Goal: Information Seeking & Learning: Learn about a topic

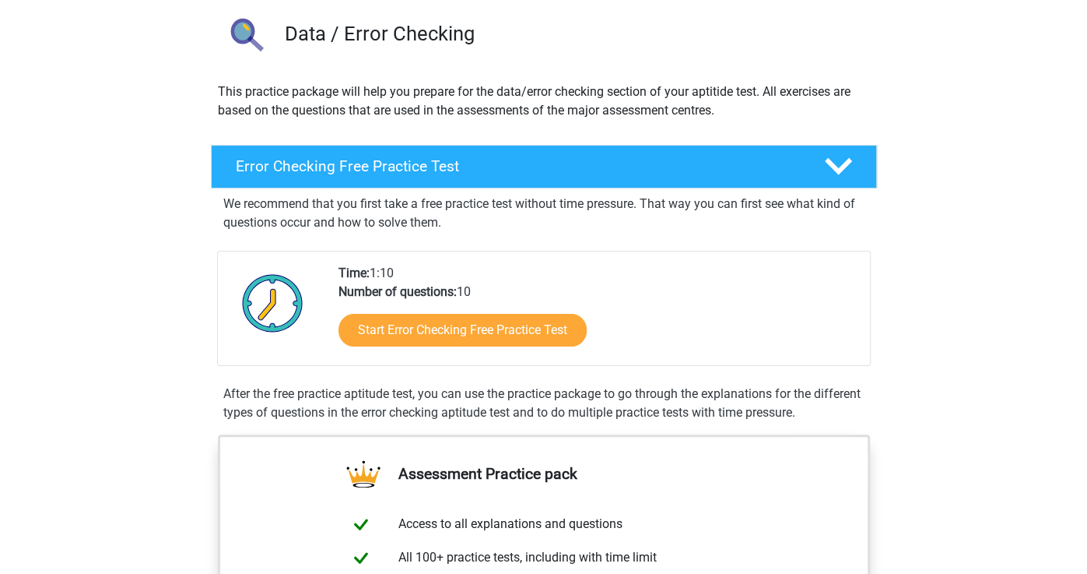
scroll to position [92, 0]
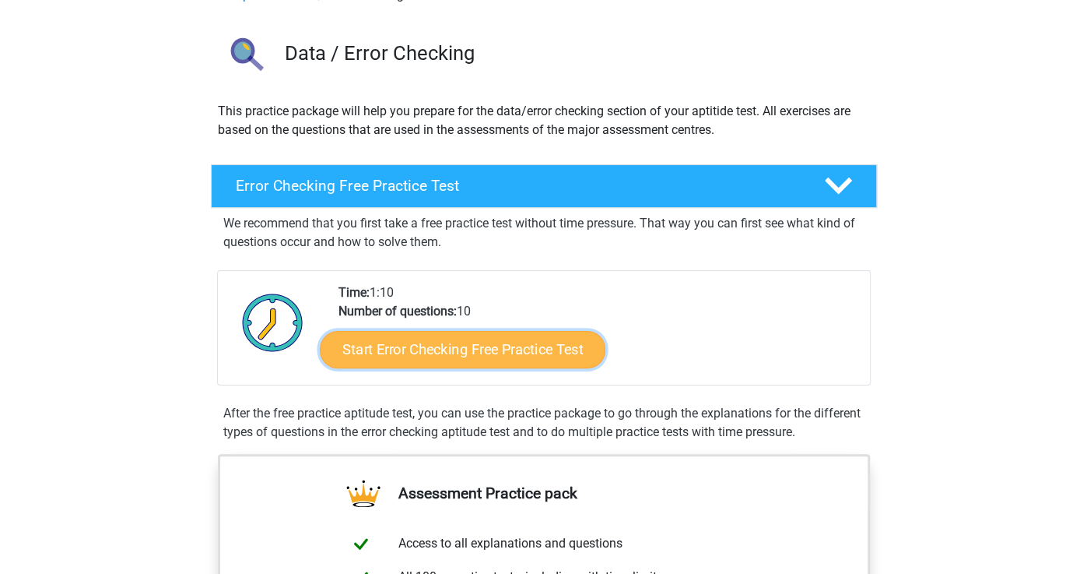
click at [383, 332] on link "Start Error Checking Free Practice Test" at bounding box center [463, 349] width 286 height 37
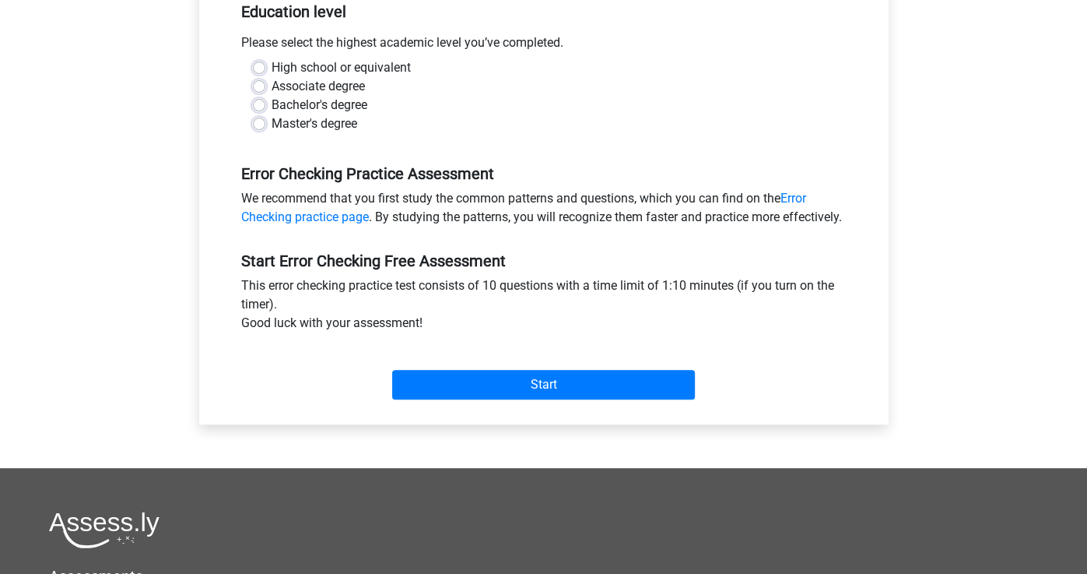
scroll to position [333, 0]
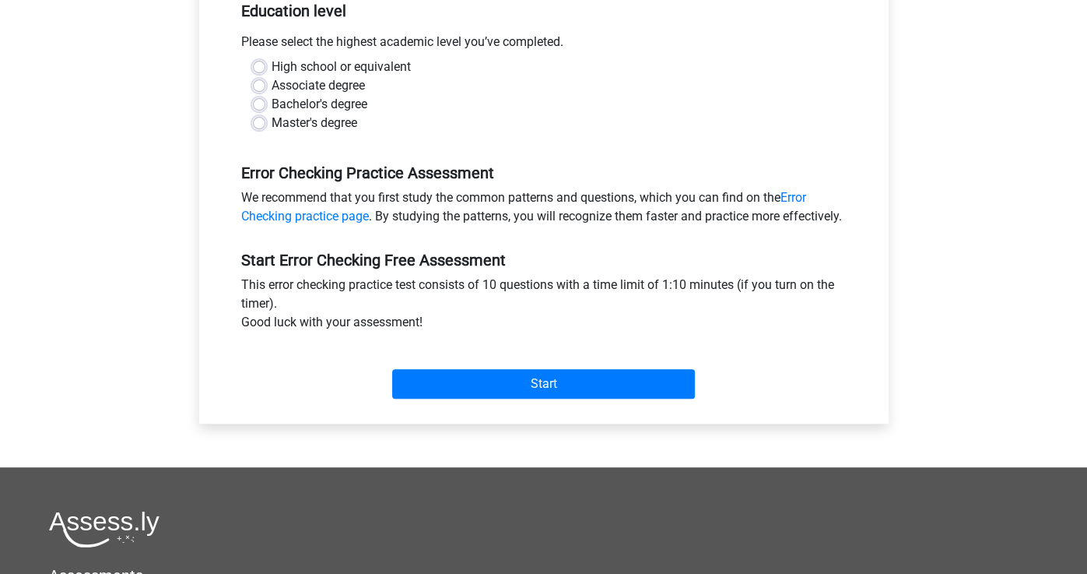
click at [311, 124] on label "Master's degree" at bounding box center [315, 123] width 86 height 19
click at [265, 124] on input "Master's degree" at bounding box center [259, 122] width 12 height 16
radio input "true"
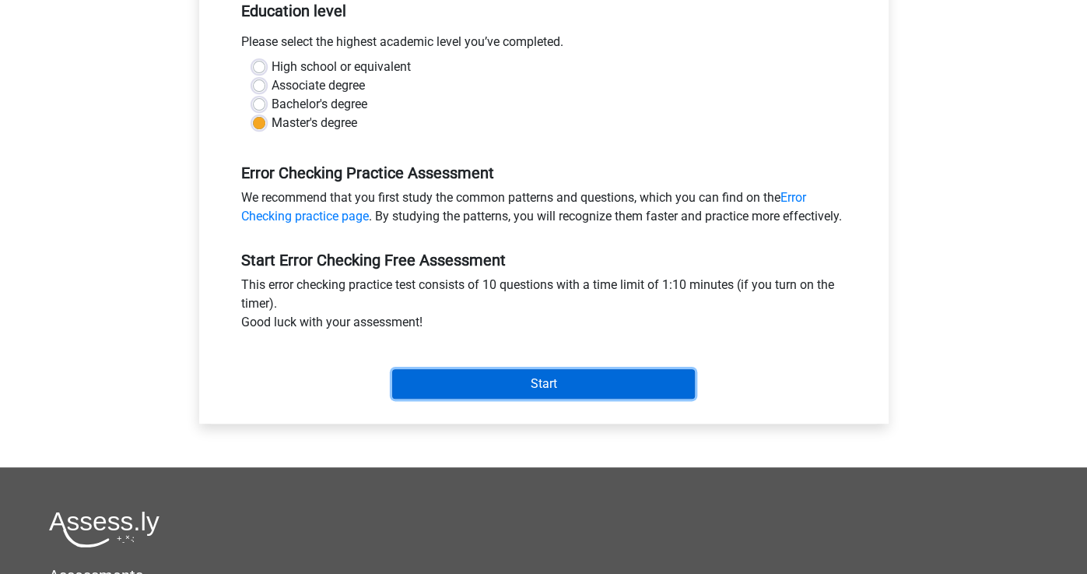
click at [536, 399] on input "Start" at bounding box center [543, 384] width 303 height 30
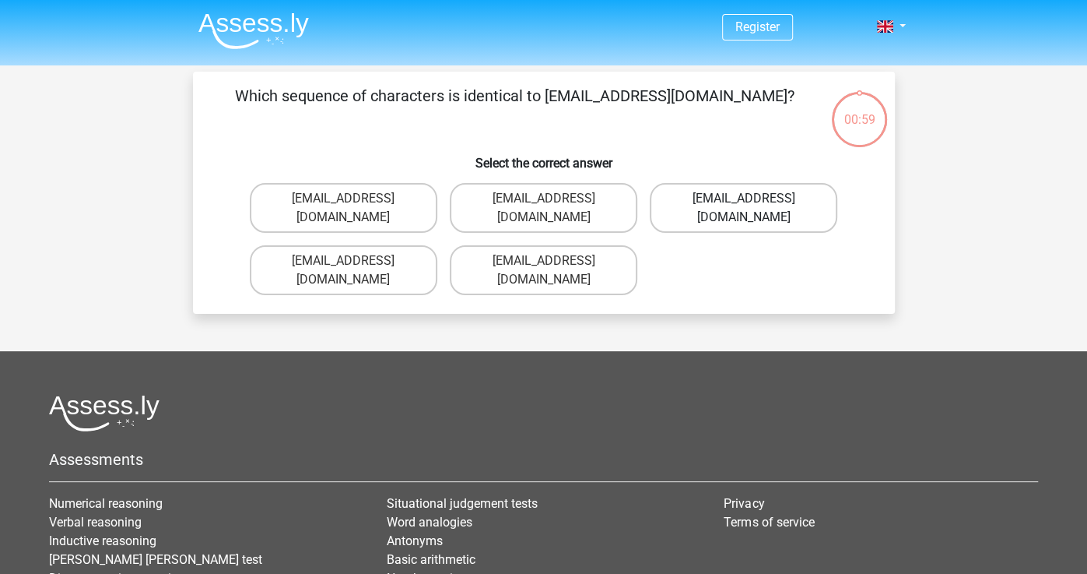
click at [722, 204] on label "[EMAIL_ADDRESS][DOMAIN_NAME]" at bounding box center [744, 208] width 188 height 50
click at [744, 204] on input "[EMAIL_ADDRESS][DOMAIN_NAME]" at bounding box center [749, 203] width 10 height 10
radio input "true"
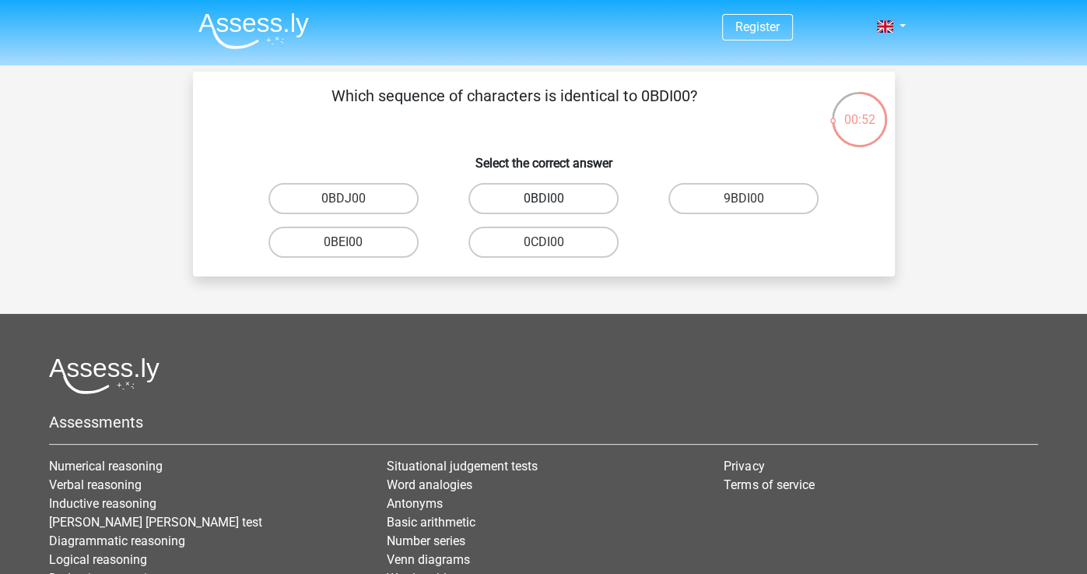
click at [593, 196] on label "0BDI00" at bounding box center [544, 198] width 150 height 31
click at [553, 198] on input "0BDI00" at bounding box center [548, 203] width 10 height 10
radio input "true"
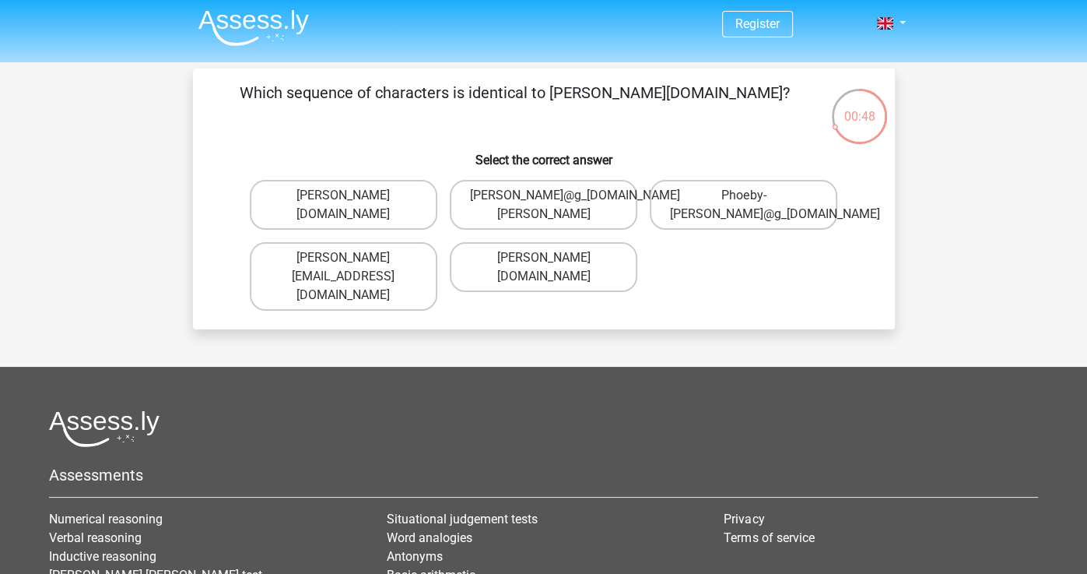
scroll to position [5, 0]
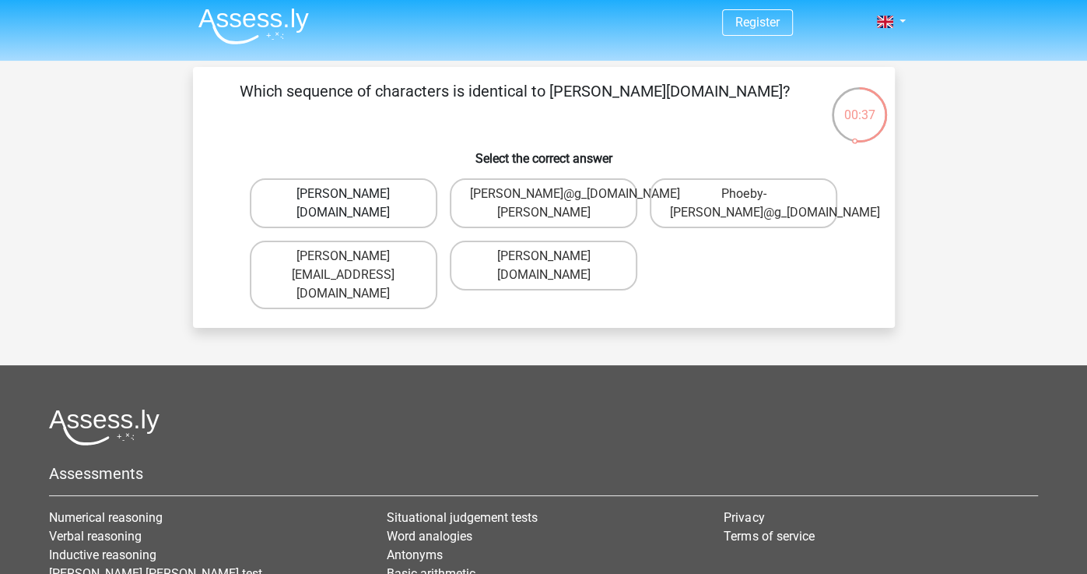
click at [407, 198] on label "[PERSON_NAME][DOMAIN_NAME]" at bounding box center [344, 203] width 188 height 50
click at [353, 198] on input "[PERSON_NAME][DOMAIN_NAME]" at bounding box center [348, 199] width 10 height 10
radio input "true"
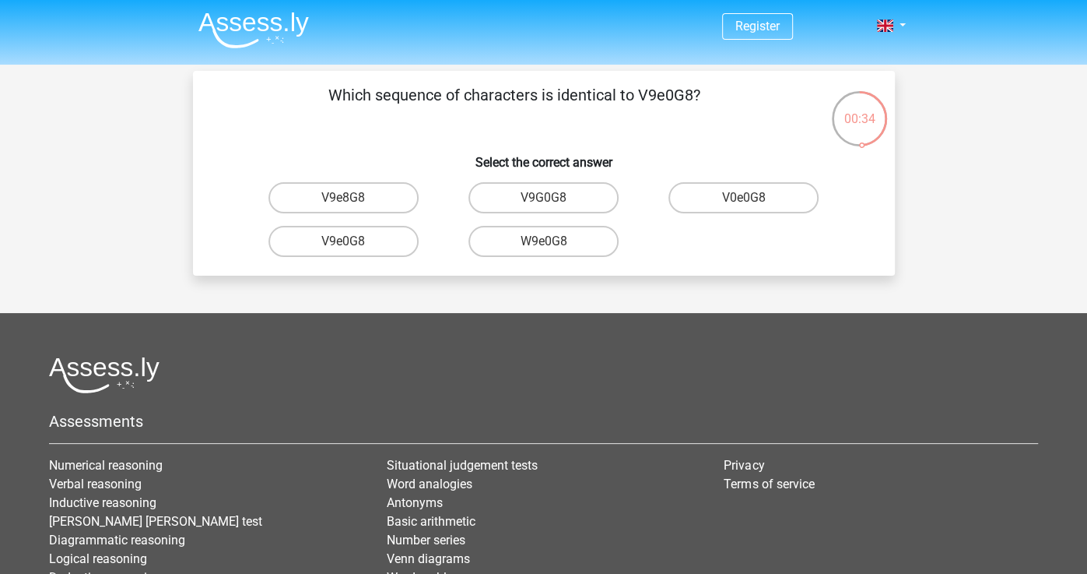
scroll to position [2, 0]
click at [407, 198] on label "V9e8G8" at bounding box center [344, 196] width 150 height 31
click at [353, 198] on input "V9e8G8" at bounding box center [348, 202] width 10 height 10
radio input "true"
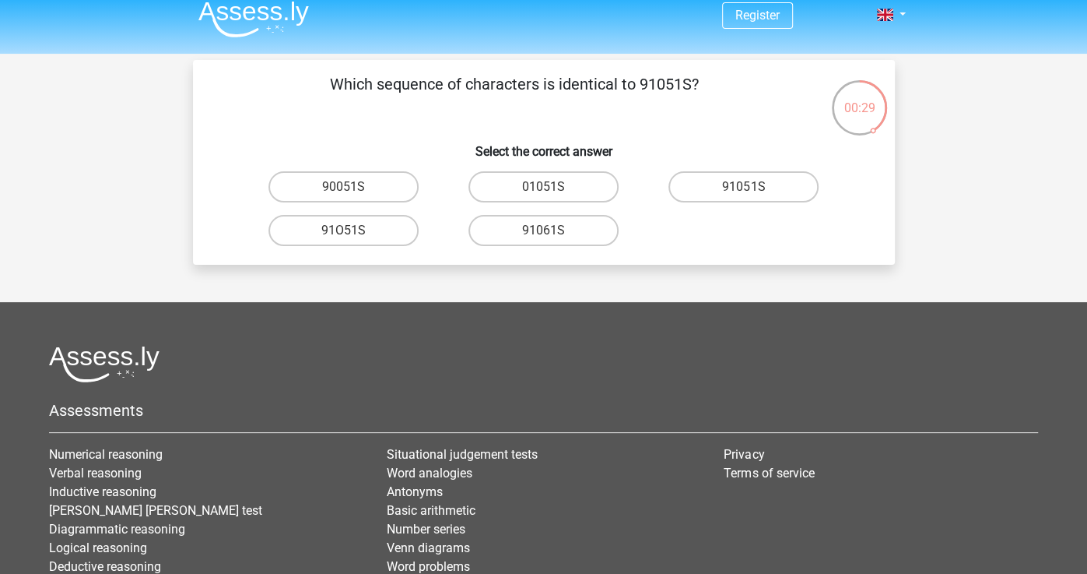
scroll to position [0, 0]
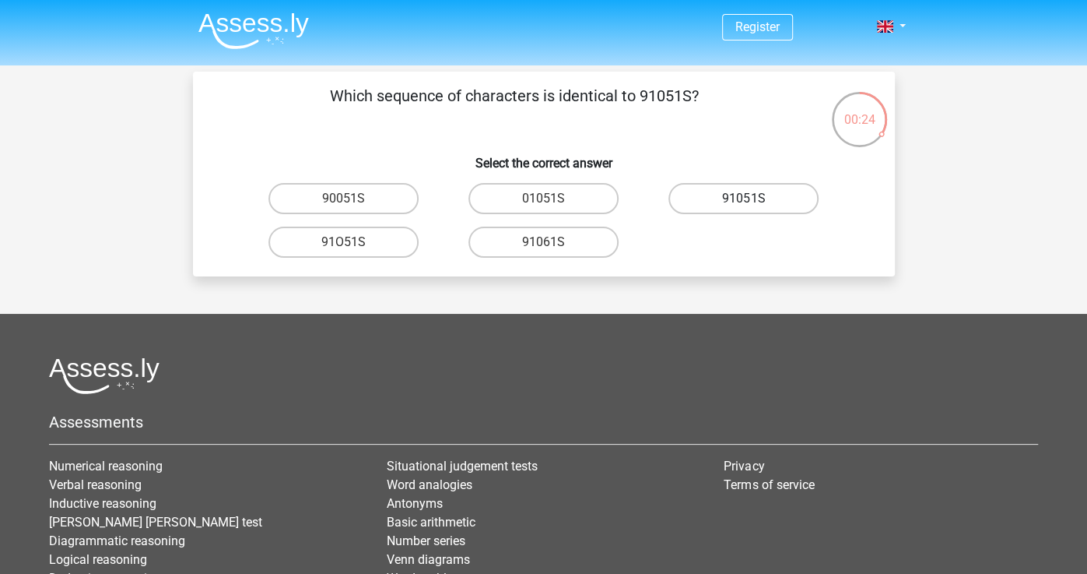
click at [761, 191] on label "91051S" at bounding box center [744, 198] width 150 height 31
click at [754, 198] on input "91051S" at bounding box center [749, 203] width 10 height 10
radio input "true"
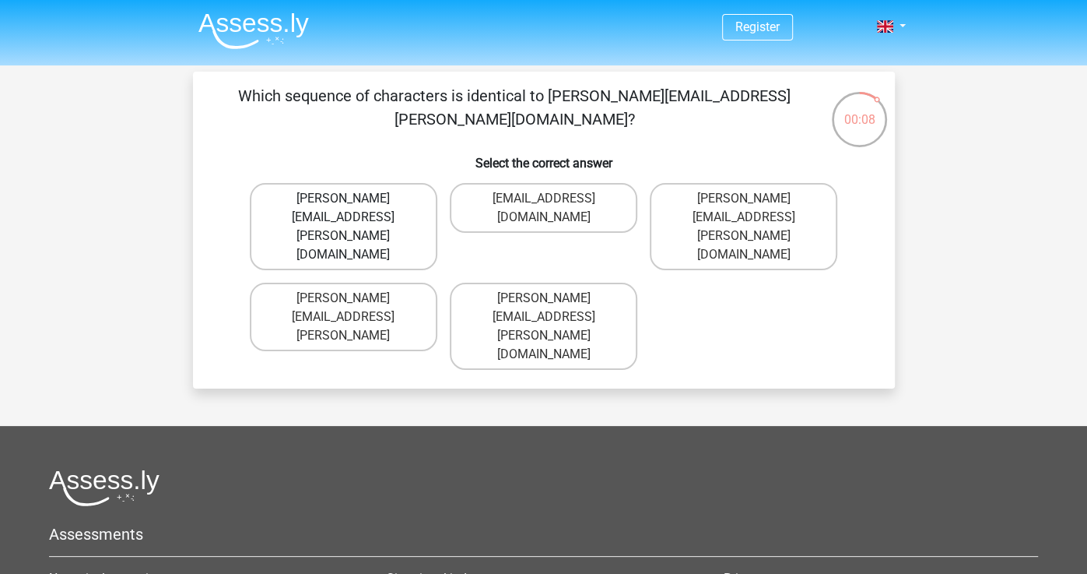
click at [393, 199] on label "[PERSON_NAME][EMAIL_ADDRESS][PERSON_NAME][DOMAIN_NAME]" at bounding box center [344, 226] width 188 height 87
click at [353, 199] on input "[PERSON_NAME][EMAIL_ADDRESS][PERSON_NAME][DOMAIN_NAME]" at bounding box center [348, 203] width 10 height 10
radio input "true"
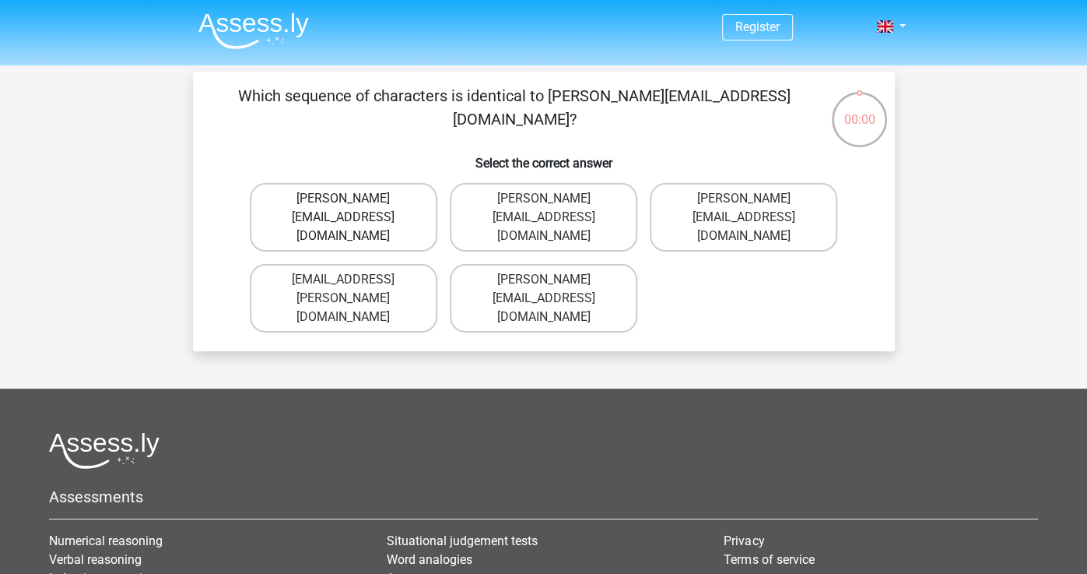
click at [395, 216] on label "[PERSON_NAME][EMAIL_ADDRESS][DOMAIN_NAME]" at bounding box center [344, 217] width 188 height 68
click at [353, 209] on input "[PERSON_NAME][EMAIL_ADDRESS][DOMAIN_NAME]" at bounding box center [348, 203] width 10 height 10
radio input "true"
